Goal: Task Accomplishment & Management: Use online tool/utility

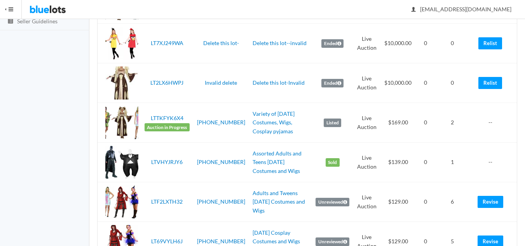
scroll to position [156, 0]
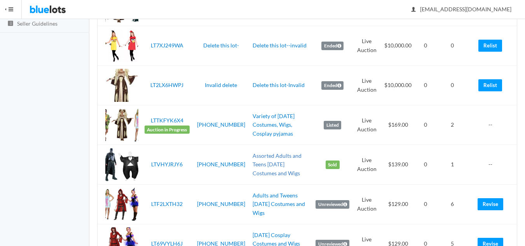
click at [266, 163] on link "Assorted Adults and Teens [DATE] Costumes and Wigs" at bounding box center [277, 164] width 49 height 24
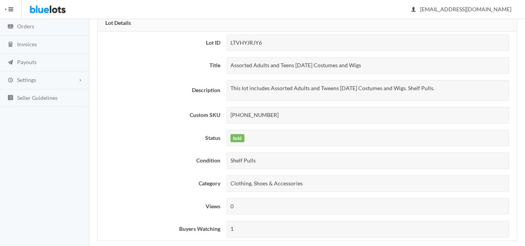
scroll to position [194, 0]
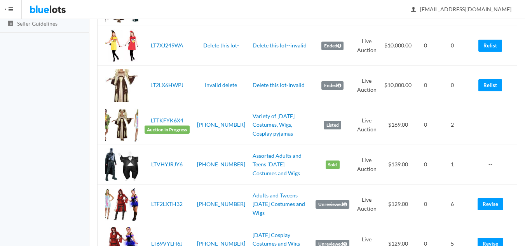
scroll to position [117, 0]
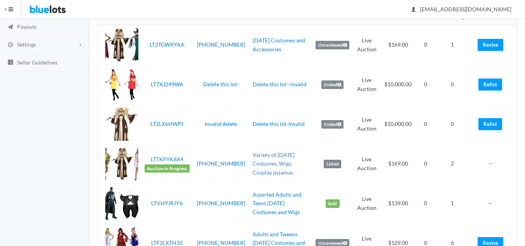
click at [266, 163] on link "Variety of [DATE] Costumes, Wigs, Cosplay pyjamas" at bounding box center [274, 164] width 42 height 24
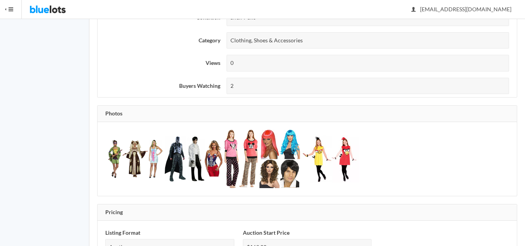
scroll to position [117, 0]
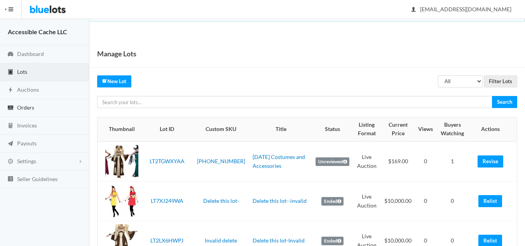
click at [23, 106] on span "Orders" at bounding box center [25, 107] width 17 height 7
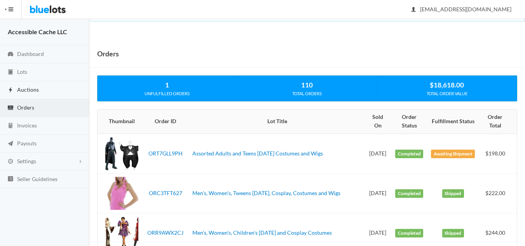
click at [31, 88] on span "Auctions" at bounding box center [28, 89] width 22 height 7
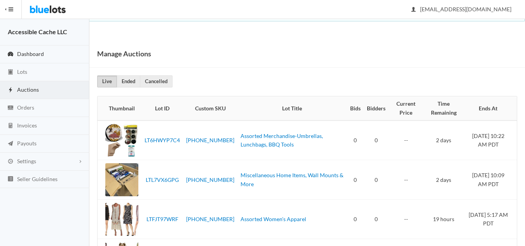
click at [28, 55] on span "Dashboard" at bounding box center [30, 54] width 27 height 7
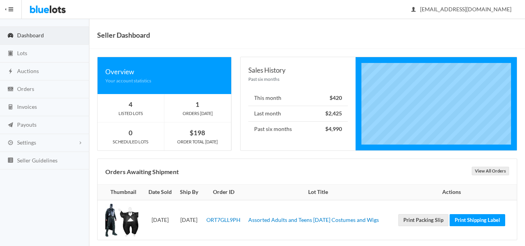
scroll to position [28, 0]
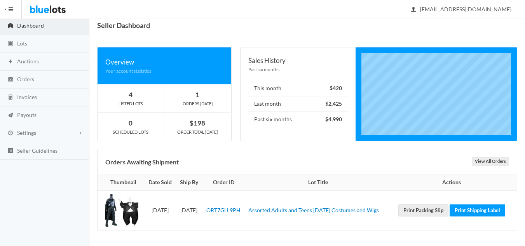
drag, startPoint x: 399, startPoint y: 212, endPoint x: 259, endPoint y: 214, distance: 139.6
click at [259, 214] on td "Assorted Adults and Teens [DATE] Costumes and Wigs" at bounding box center [318, 210] width 146 height 40
copy link "Assorted Adults and Teens [DATE] Costumes and Wigs"
click at [426, 211] on link "Print Packing Slip" at bounding box center [423, 210] width 50 height 12
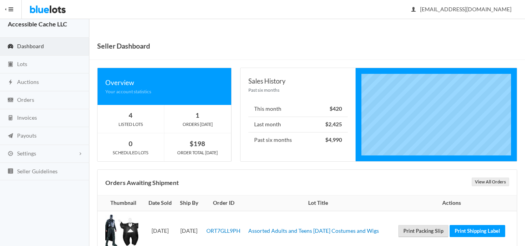
scroll to position [0, 0]
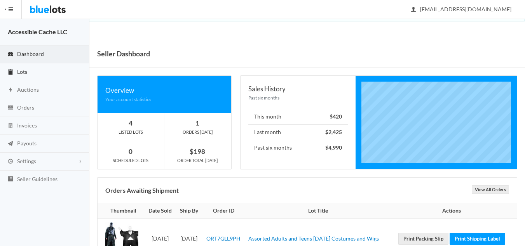
click at [29, 72] on link "Lots" at bounding box center [44, 72] width 89 height 18
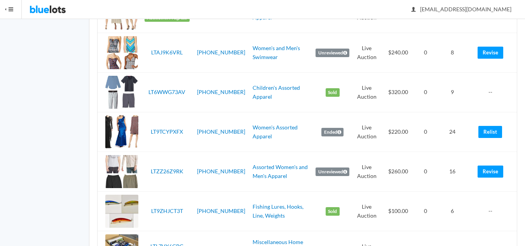
scroll to position [467, 0]
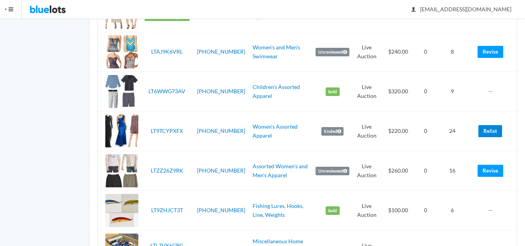
click at [492, 131] on link "Relist" at bounding box center [491, 131] width 24 height 12
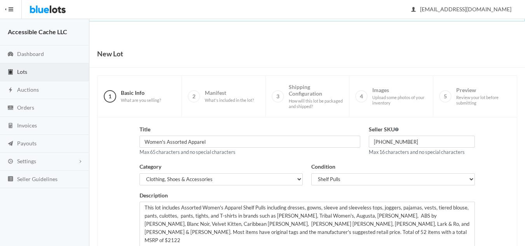
scroll to position [150, 0]
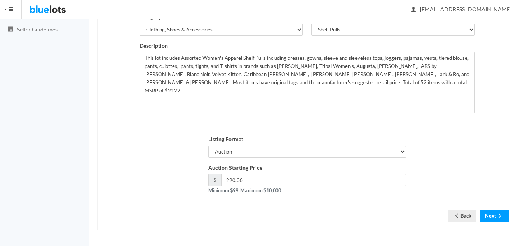
click at [500, 224] on div "Title Women's Assorted Apparel Max 65 characters and no special characters Sell…" at bounding box center [307, 99] width 420 height 262
click at [493, 215] on button "Next" at bounding box center [494, 216] width 29 height 12
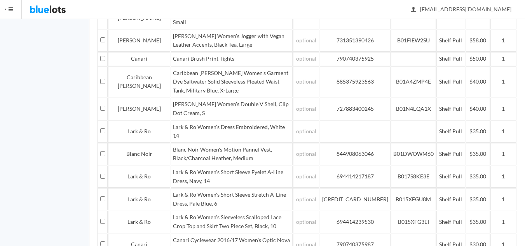
scroll to position [622, 0]
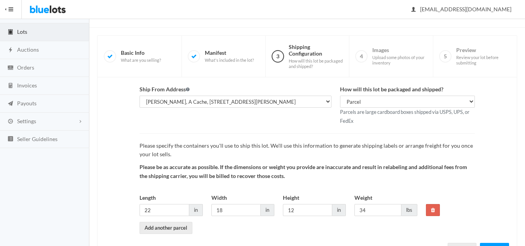
scroll to position [73, 0]
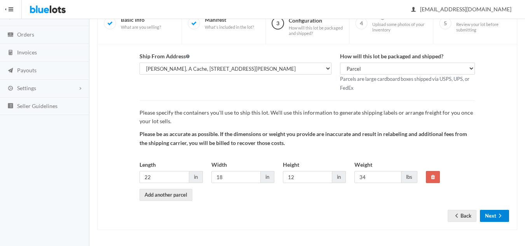
click at [489, 213] on button "Next" at bounding box center [494, 216] width 29 height 12
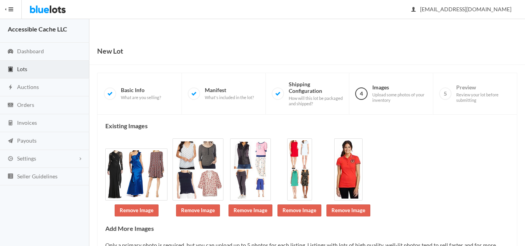
scroll to position [73, 0]
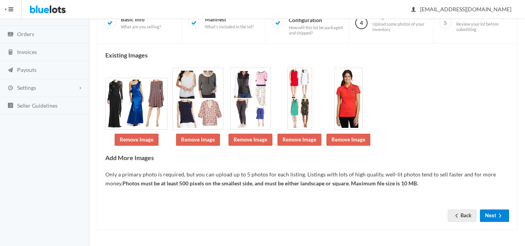
click at [489, 218] on button "Next" at bounding box center [494, 216] width 29 height 12
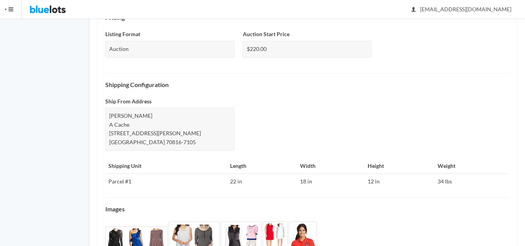
scroll to position [352, 0]
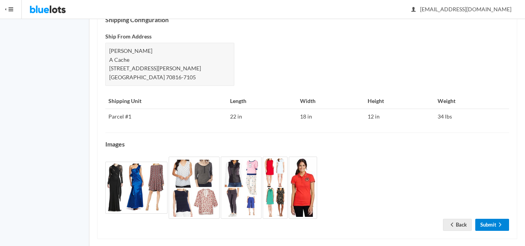
click at [481, 219] on link "Submit" at bounding box center [492, 225] width 34 height 12
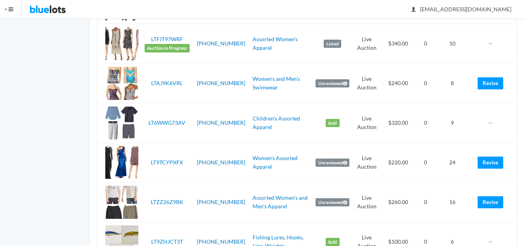
scroll to position [467, 0]
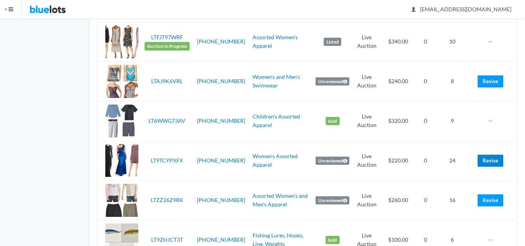
click at [494, 161] on link "Revise" at bounding box center [491, 161] width 26 height 12
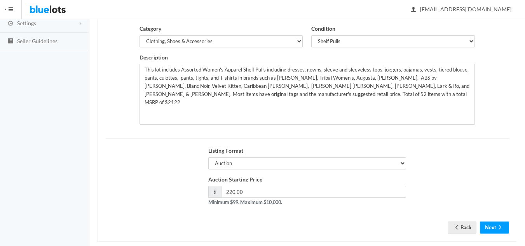
scroll to position [150, 0]
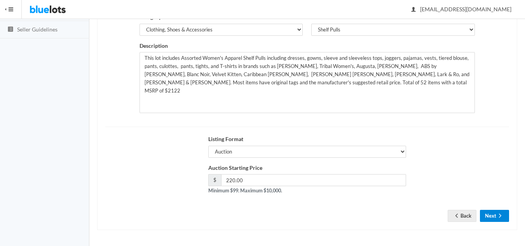
click at [493, 217] on button "Next" at bounding box center [494, 216] width 29 height 12
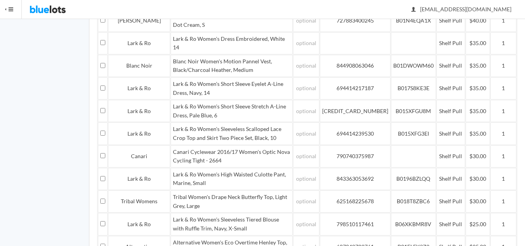
scroll to position [622, 0]
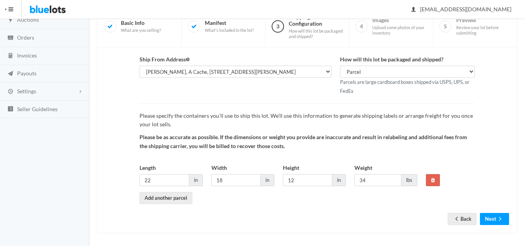
scroll to position [73, 0]
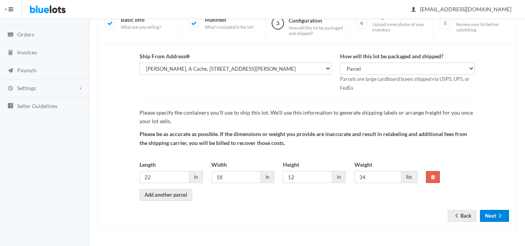
click at [493, 212] on button "Next" at bounding box center [494, 216] width 29 height 12
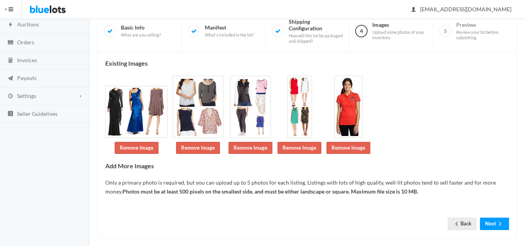
scroll to position [73, 0]
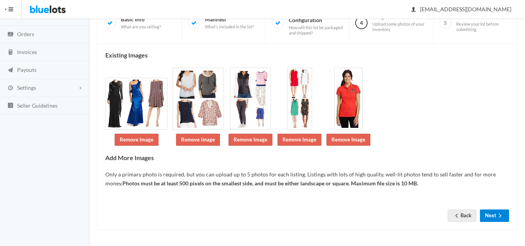
click at [495, 215] on button "Next" at bounding box center [494, 216] width 29 height 12
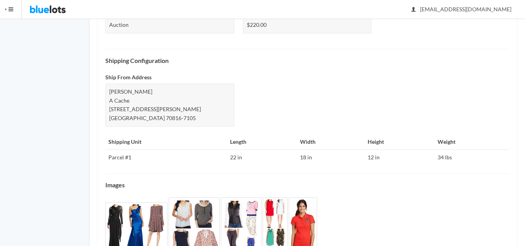
scroll to position [352, 0]
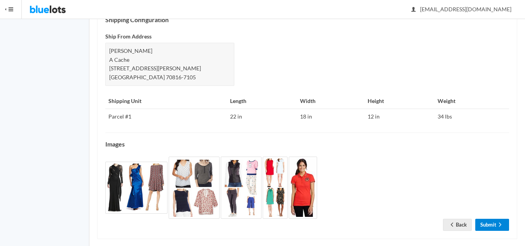
click at [492, 219] on link "Submit" at bounding box center [492, 225] width 34 height 12
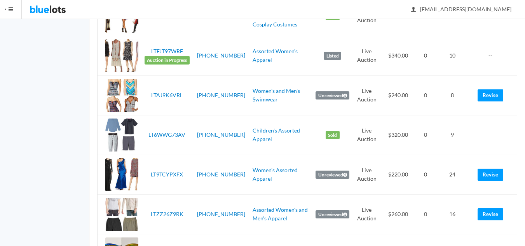
scroll to position [467, 0]
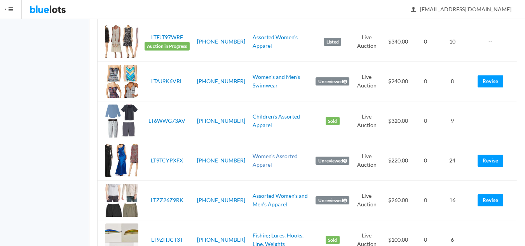
click at [282, 161] on link "Women's Assorted Apparel" at bounding box center [275, 161] width 45 height 16
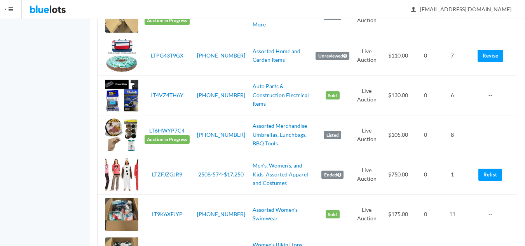
scroll to position [816, 0]
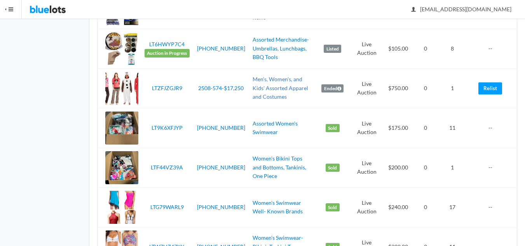
click at [257, 89] on link "Men's, Women's, and Kids' Assorted Apparel and Costumes" at bounding box center [281, 88] width 56 height 24
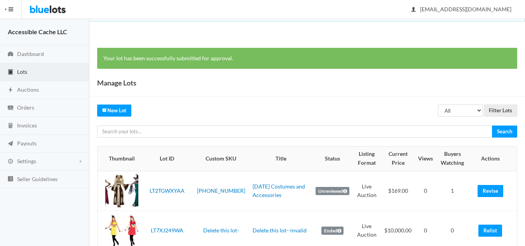
scroll to position [816, 0]
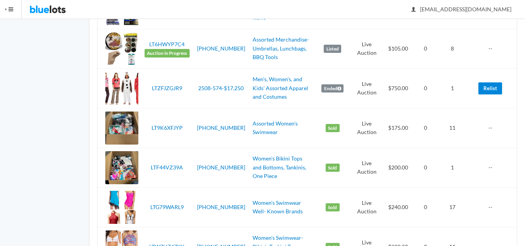
click at [488, 90] on link "Relist" at bounding box center [491, 88] width 24 height 12
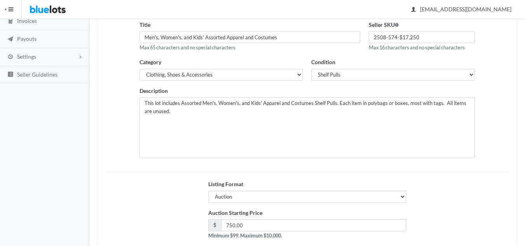
scroll to position [150, 0]
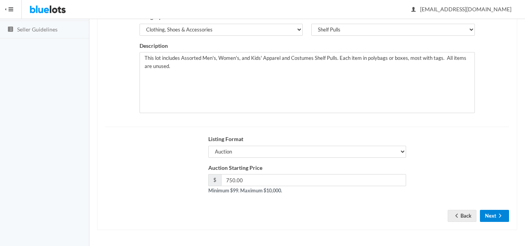
click at [495, 218] on button "Next" at bounding box center [494, 216] width 29 height 12
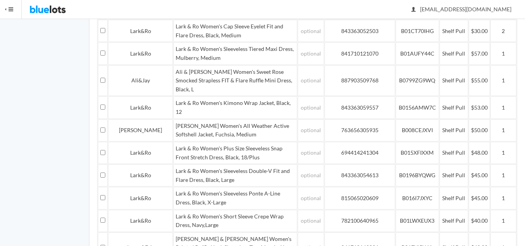
scroll to position [1378, 0]
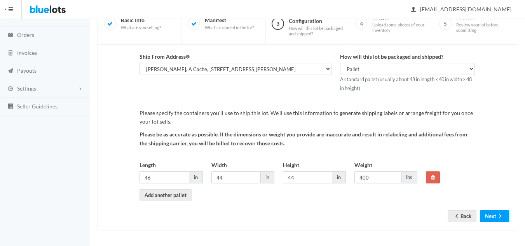
scroll to position [73, 0]
click at [491, 214] on button "Next" at bounding box center [494, 216] width 29 height 12
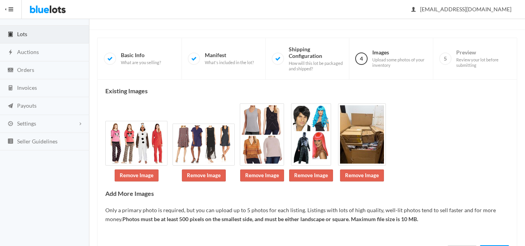
scroll to position [73, 0]
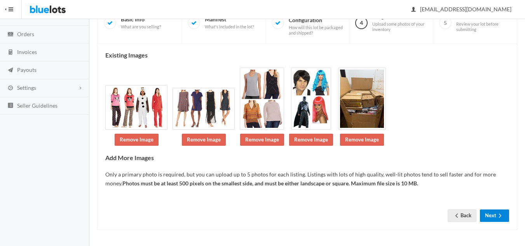
click at [492, 216] on button "Next" at bounding box center [494, 216] width 29 height 12
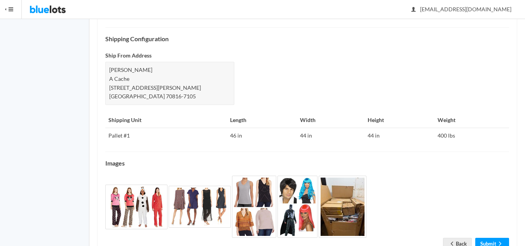
scroll to position [335, 0]
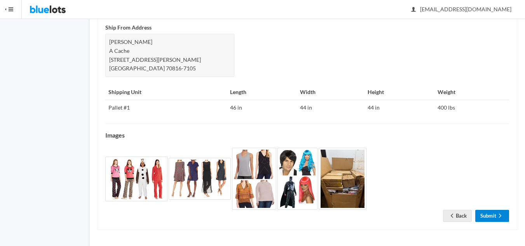
click at [491, 215] on link "Submit" at bounding box center [492, 216] width 34 height 12
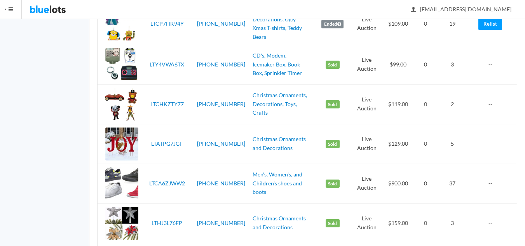
scroll to position [1166, 0]
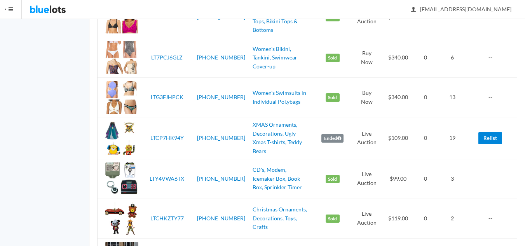
click at [489, 135] on link "Relist" at bounding box center [491, 138] width 24 height 12
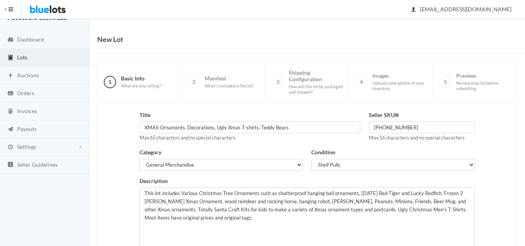
scroll to position [150, 0]
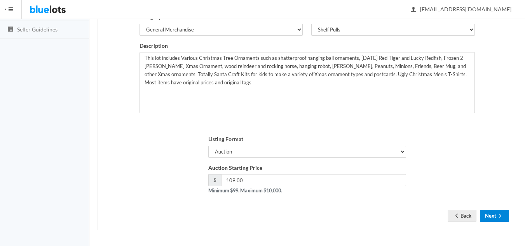
click at [494, 217] on button "Next" at bounding box center [494, 216] width 29 height 12
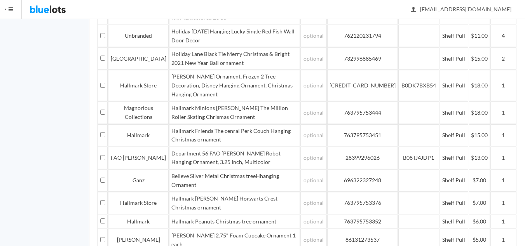
scroll to position [463, 0]
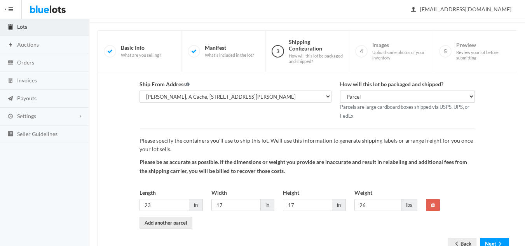
scroll to position [73, 0]
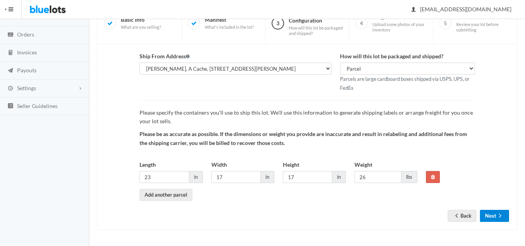
click at [493, 213] on button "Next" at bounding box center [494, 216] width 29 height 12
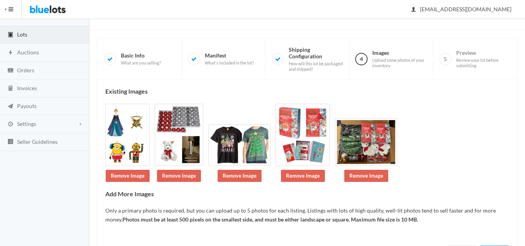
scroll to position [73, 0]
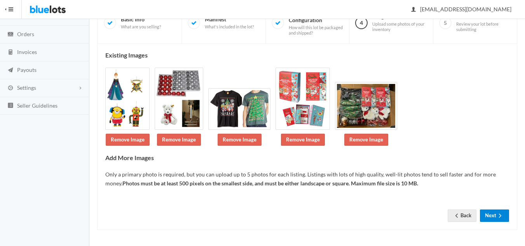
click at [500, 214] on icon "arrow forward" at bounding box center [500, 216] width 8 height 6
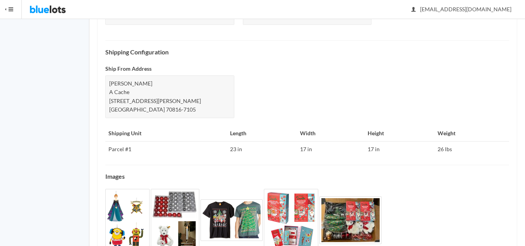
scroll to position [352, 0]
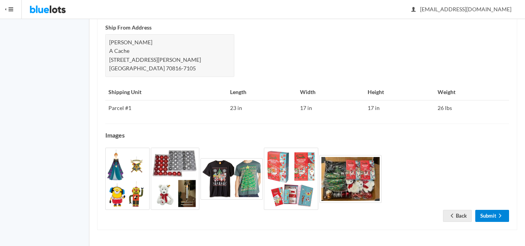
click at [497, 217] on icon "arrow forward" at bounding box center [500, 216] width 8 height 6
